Goal: Transaction & Acquisition: Purchase product/service

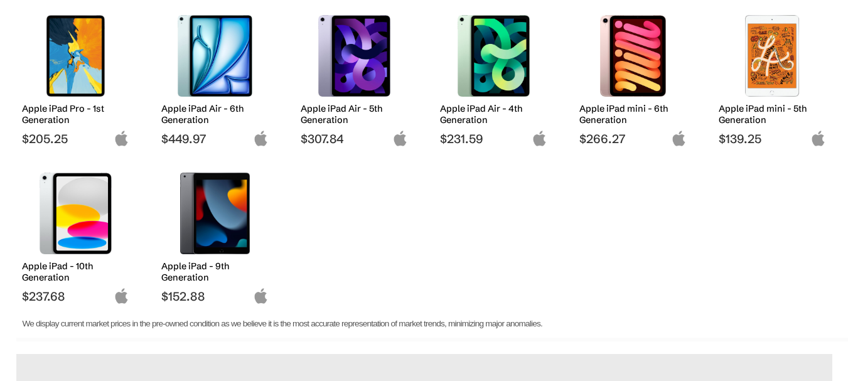
scroll to position [377, 0]
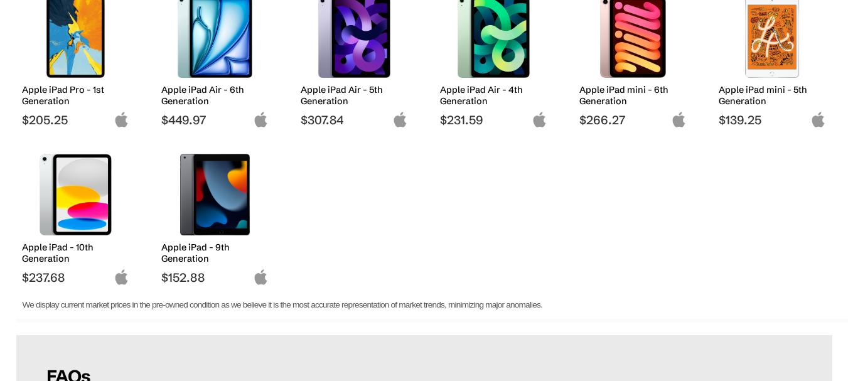
click at [191, 275] on span "$152.88" at bounding box center [214, 277] width 107 height 15
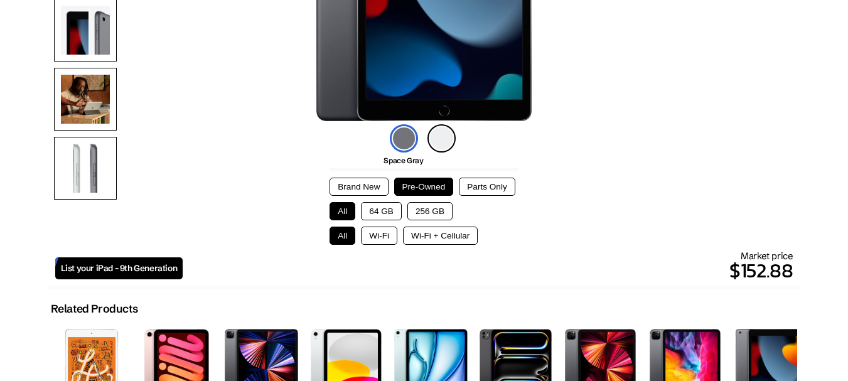
scroll to position [314, 0]
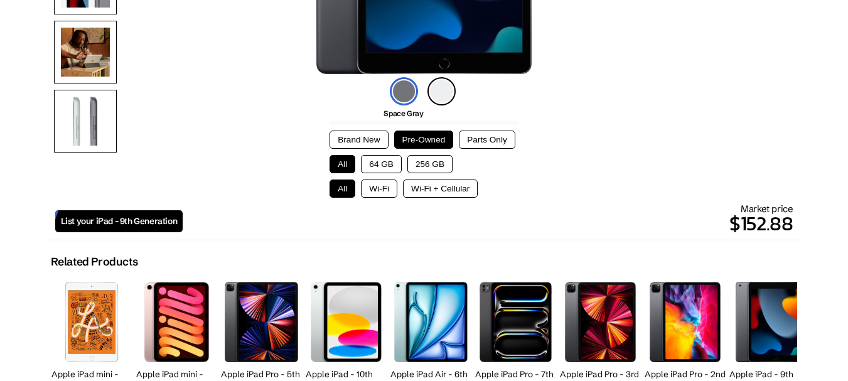
click at [376, 166] on button "64 GB" at bounding box center [381, 164] width 41 height 18
click at [421, 188] on button "Wi-Fi + Cellular" at bounding box center [440, 189] width 75 height 18
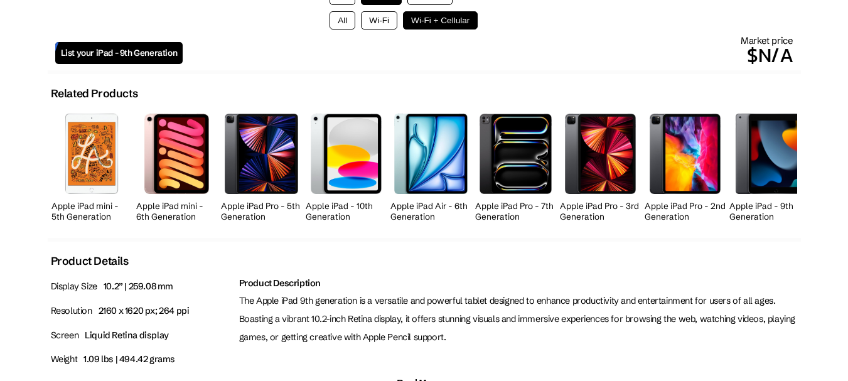
scroll to position [419, 0]
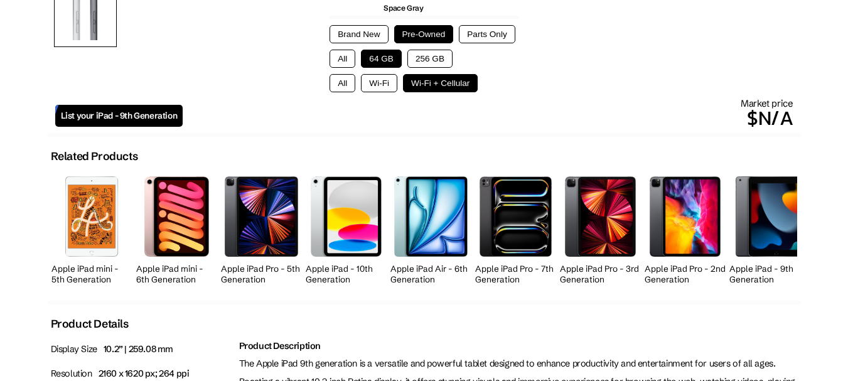
click at [371, 88] on button "Wi-Fi" at bounding box center [379, 83] width 36 height 18
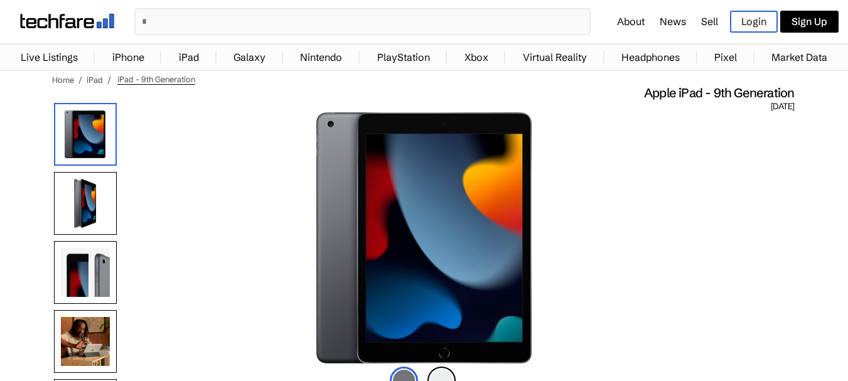
scroll to position [0, 0]
